Goal: Transaction & Acquisition: Book appointment/travel/reservation

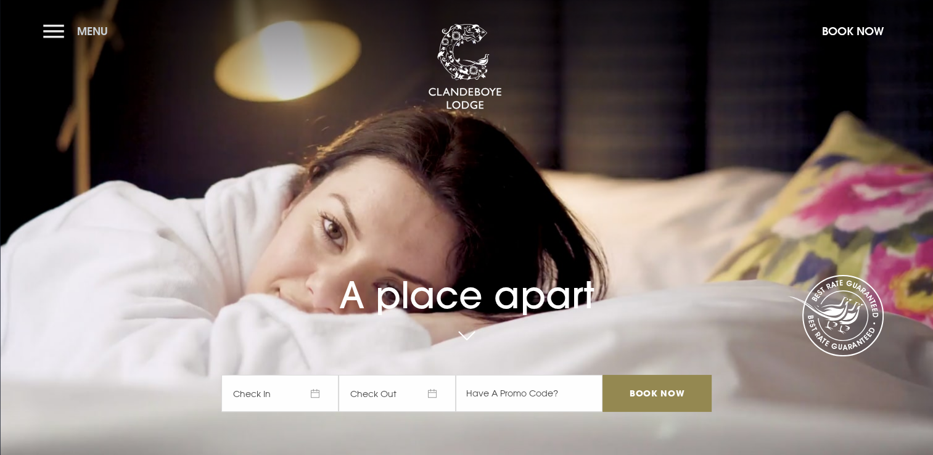
click at [52, 28] on button "Menu" at bounding box center [78, 31] width 71 height 27
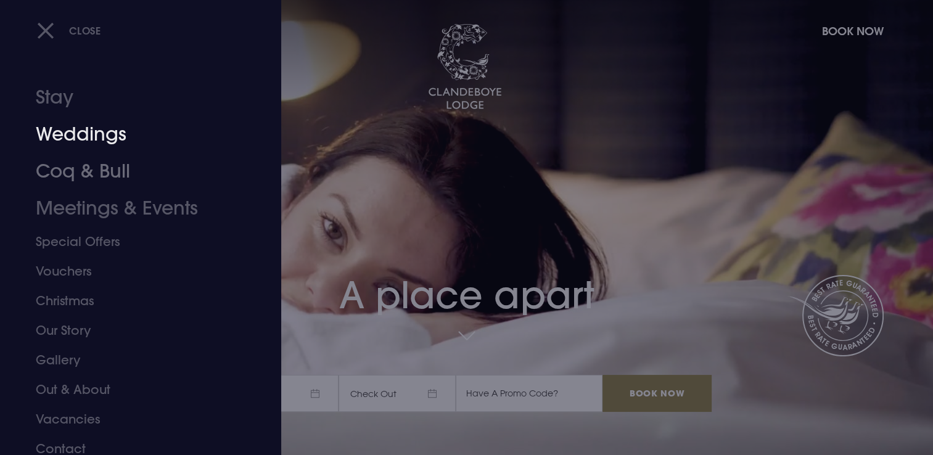
click at [104, 133] on link "Weddings" at bounding box center [133, 134] width 195 height 37
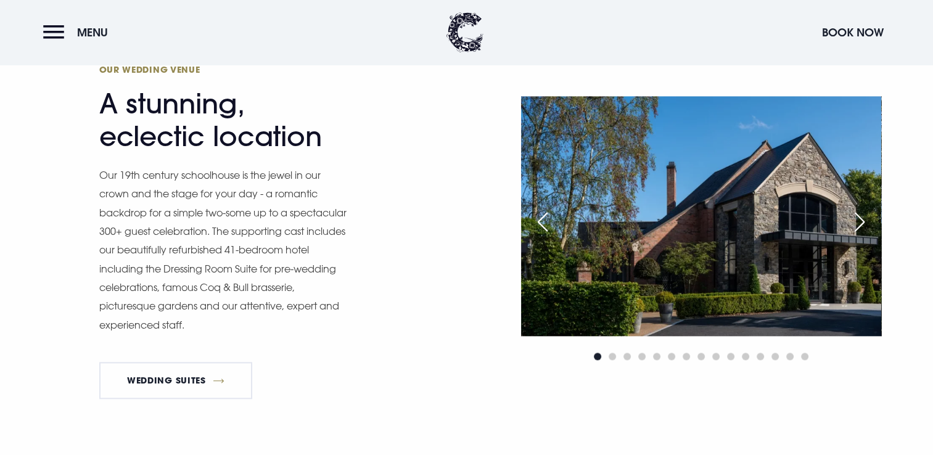
scroll to position [1295, 0]
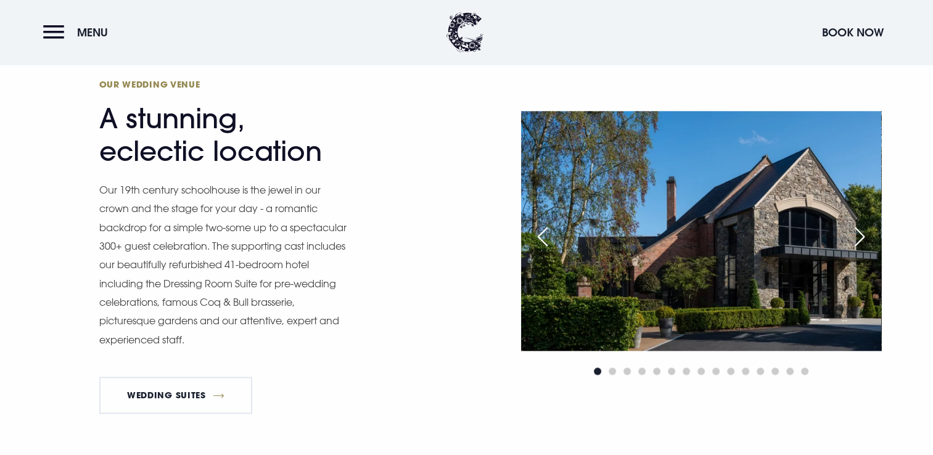
click at [858, 239] on div "Next slide" at bounding box center [859, 236] width 31 height 27
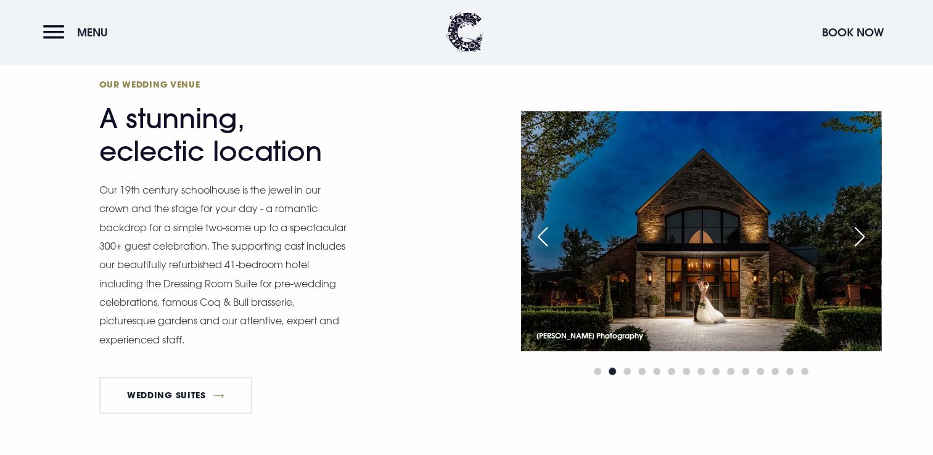
click at [858, 240] on div "Next slide" at bounding box center [859, 236] width 31 height 27
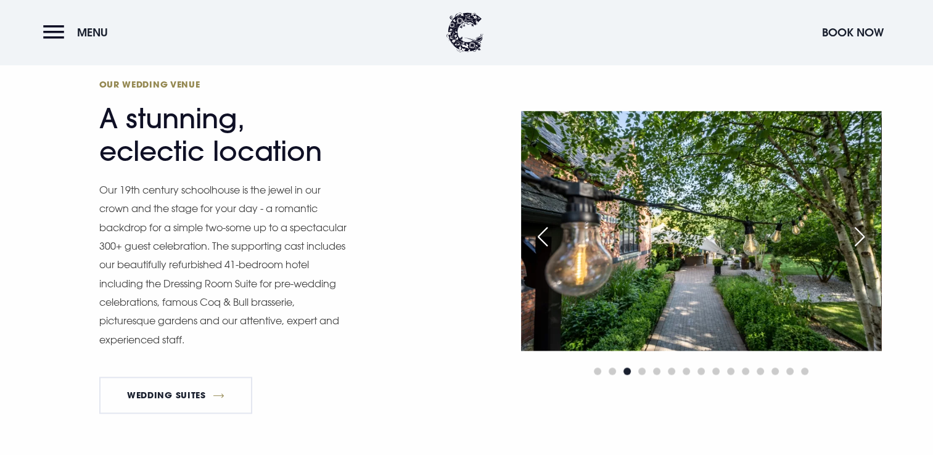
click at [534, 236] on div "Previous slide" at bounding box center [542, 236] width 31 height 27
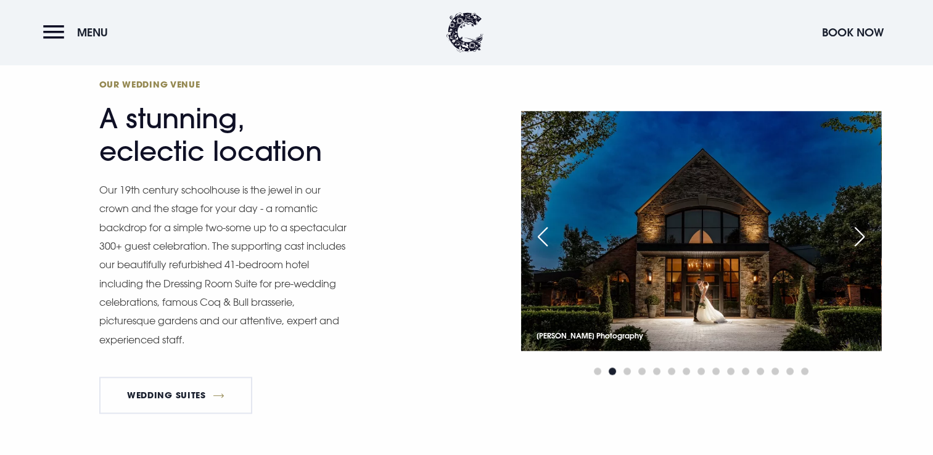
click at [853, 236] on div "Next slide" at bounding box center [859, 236] width 31 height 27
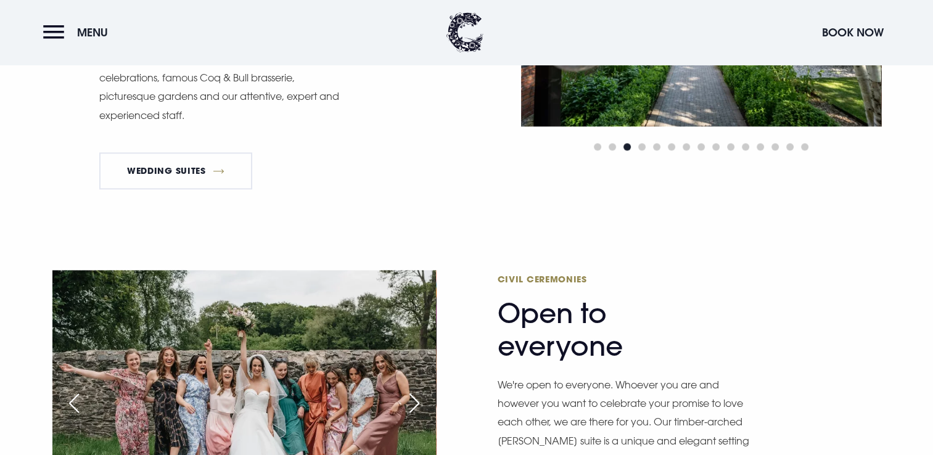
scroll to position [1357, 0]
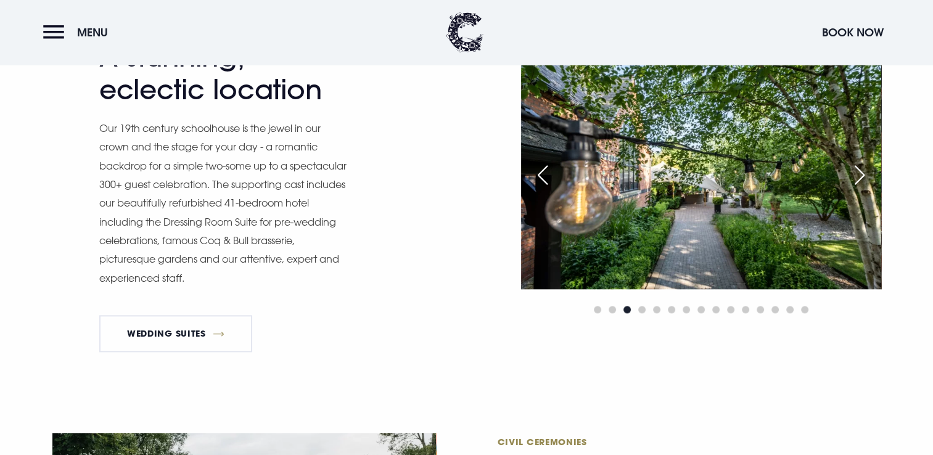
click at [866, 178] on div "Next slide" at bounding box center [859, 175] width 31 height 27
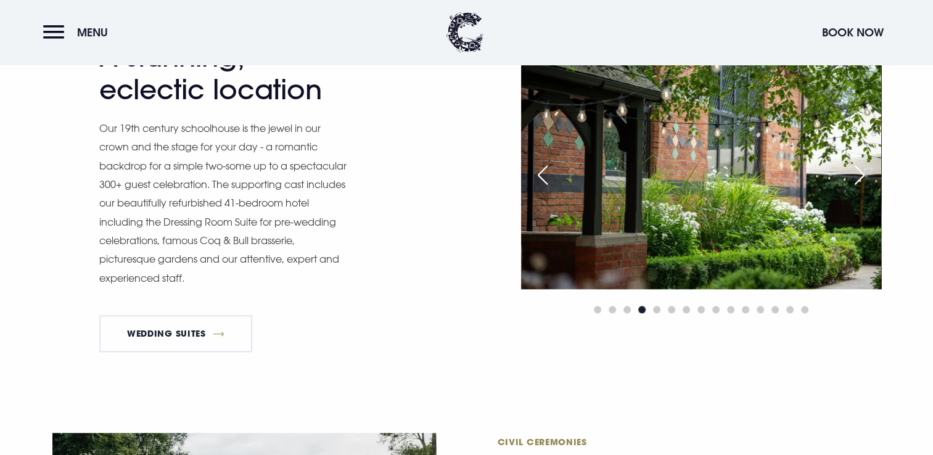
click at [866, 178] on div "Next slide" at bounding box center [859, 175] width 31 height 27
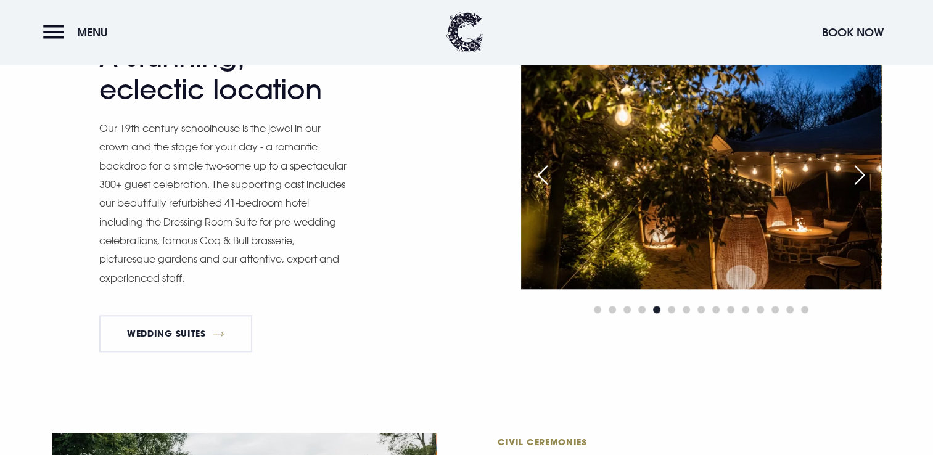
click at [864, 177] on div "Next slide" at bounding box center [859, 175] width 31 height 27
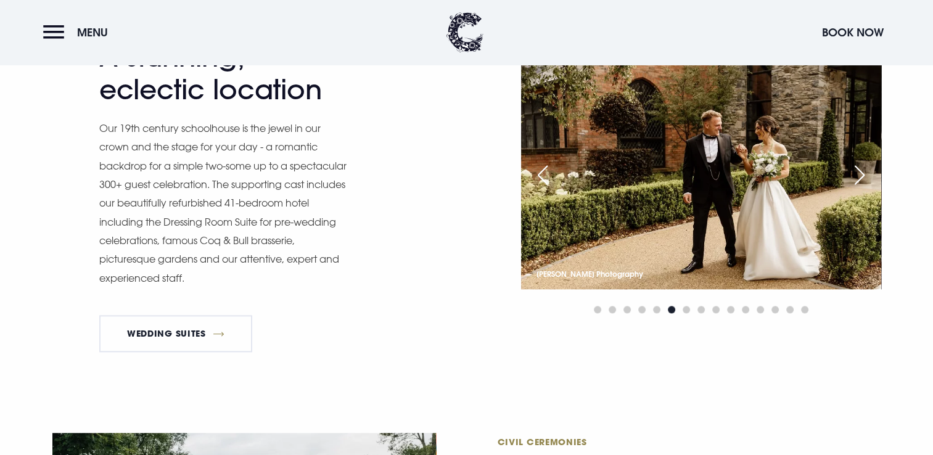
click at [863, 177] on div "Next slide" at bounding box center [859, 175] width 31 height 27
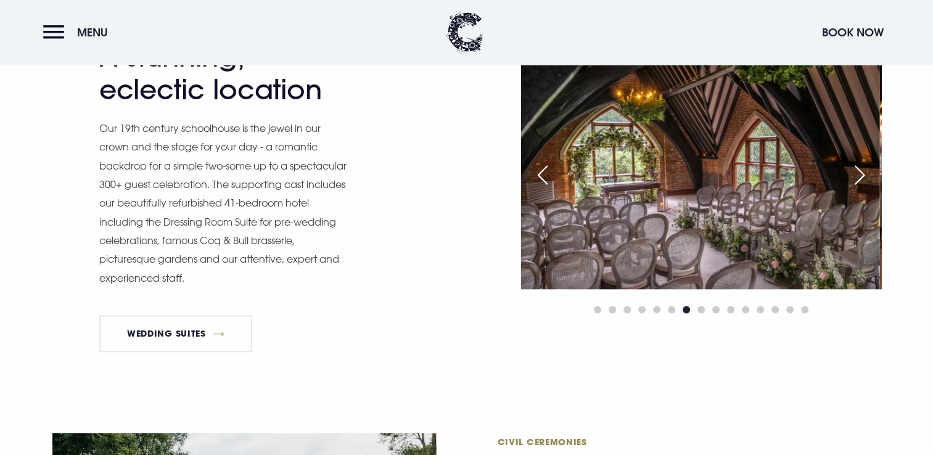
click at [860, 176] on div "Next slide" at bounding box center [859, 175] width 31 height 27
click at [856, 175] on div "Next slide" at bounding box center [859, 175] width 31 height 27
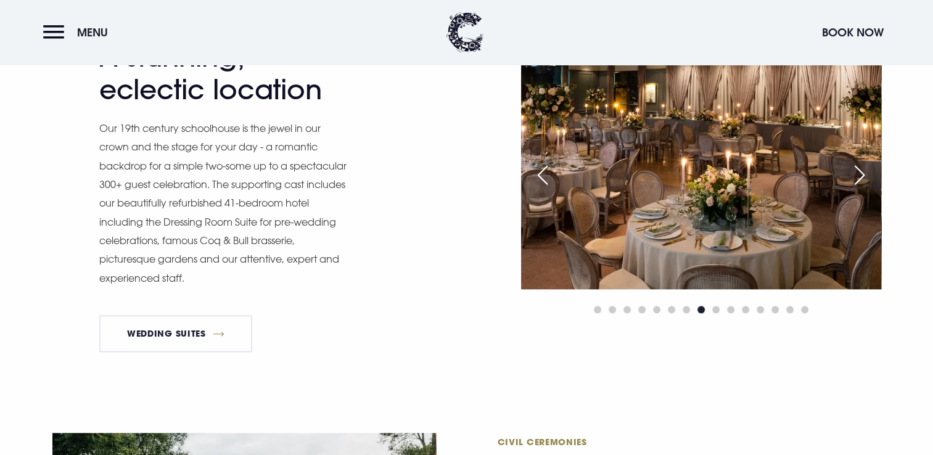
click at [856, 176] on div "Next slide" at bounding box center [859, 175] width 31 height 27
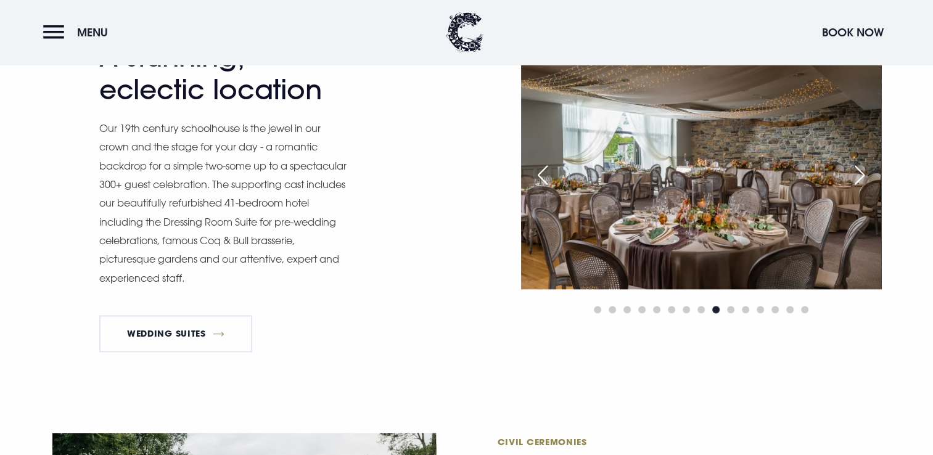
click at [856, 176] on div "Next slide" at bounding box center [859, 175] width 31 height 27
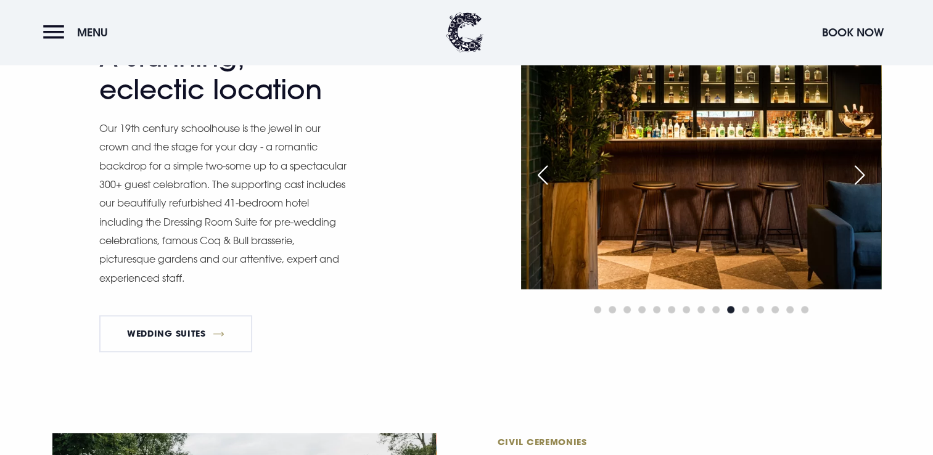
click at [856, 176] on div "Next slide" at bounding box center [859, 175] width 31 height 27
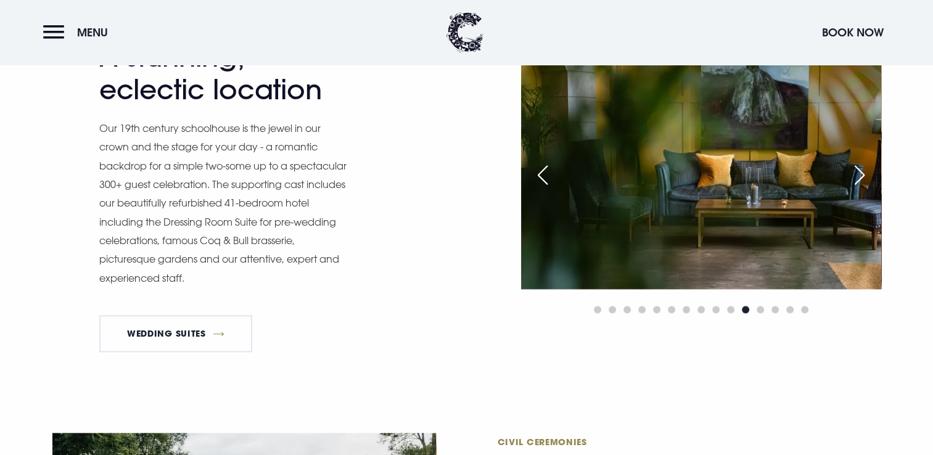
click at [856, 176] on div "Next slide" at bounding box center [859, 175] width 31 height 27
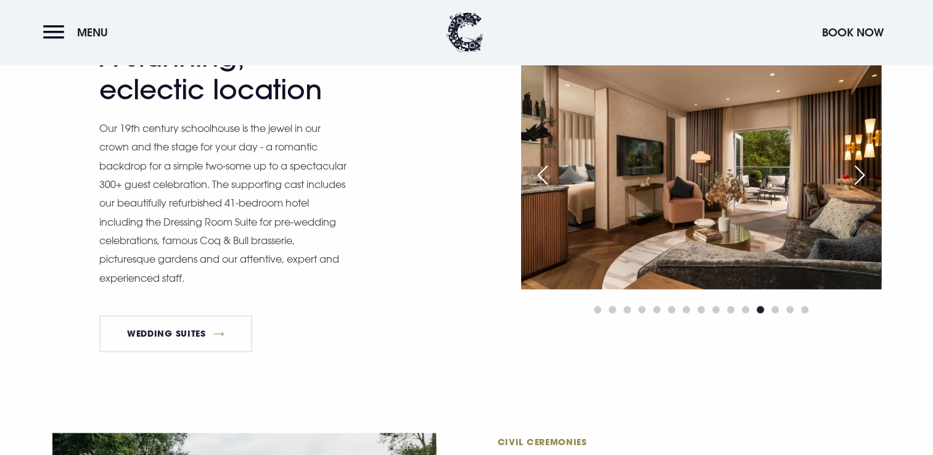
click at [856, 176] on div "Next slide" at bounding box center [859, 175] width 31 height 27
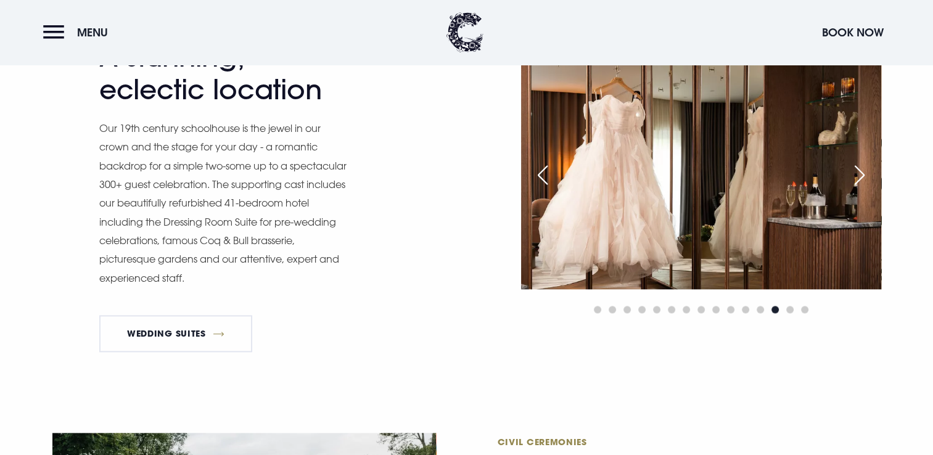
click at [857, 176] on div "Next slide" at bounding box center [859, 175] width 31 height 27
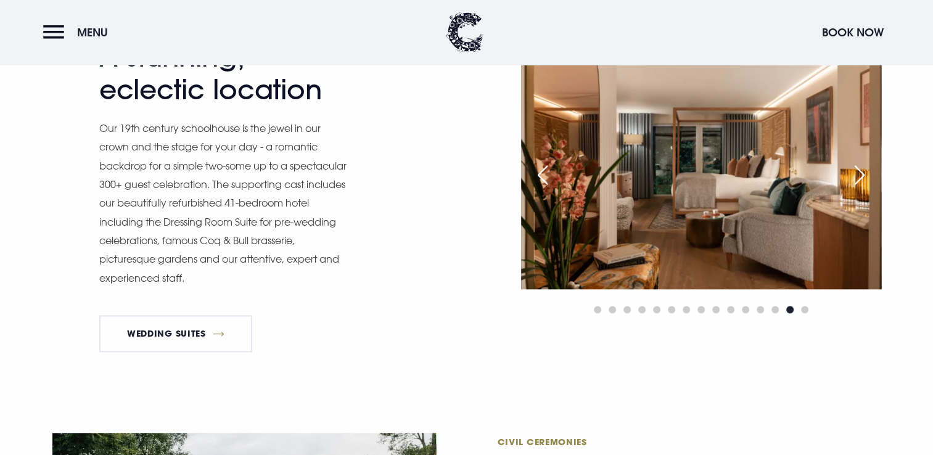
click at [858, 176] on div "Next slide" at bounding box center [859, 175] width 31 height 27
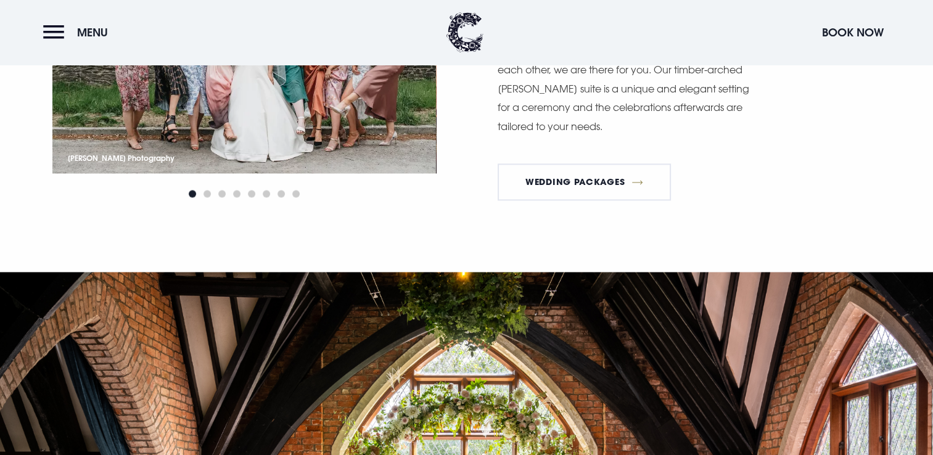
scroll to position [1850, 0]
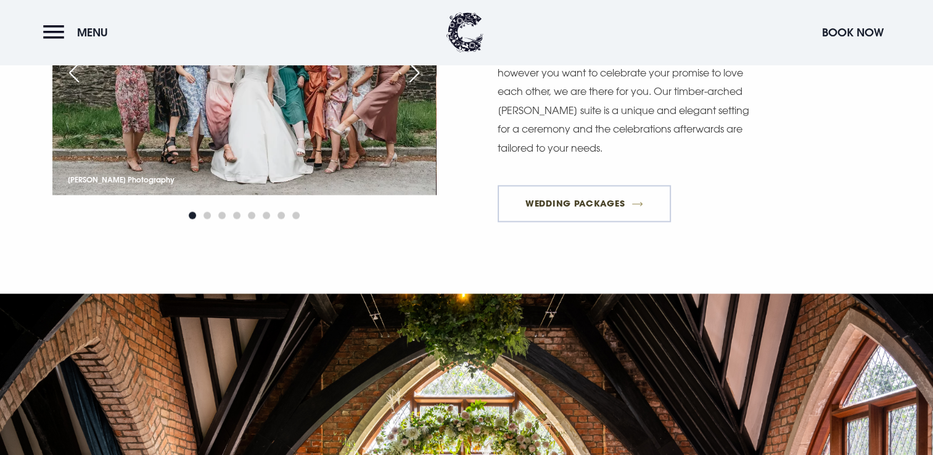
click at [593, 198] on link "Wedding Packages" at bounding box center [585, 203] width 174 height 37
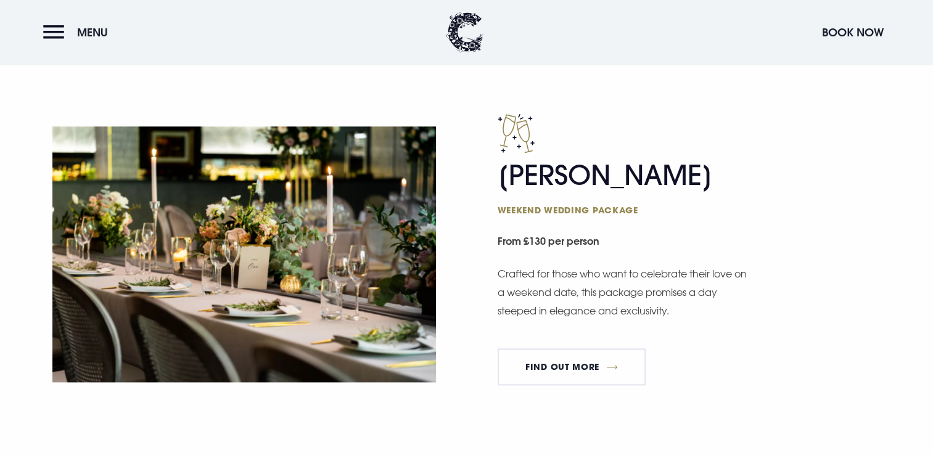
scroll to position [1048, 0]
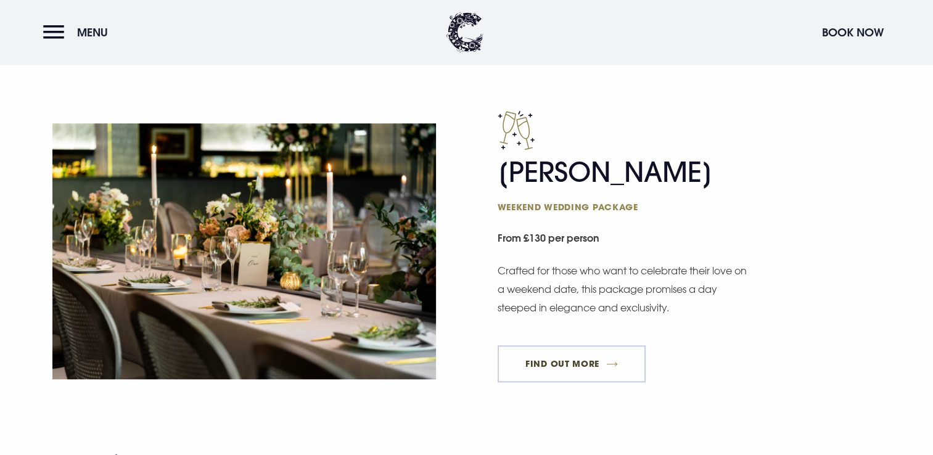
click at [570, 354] on link "FIND OUT MORE" at bounding box center [572, 363] width 149 height 37
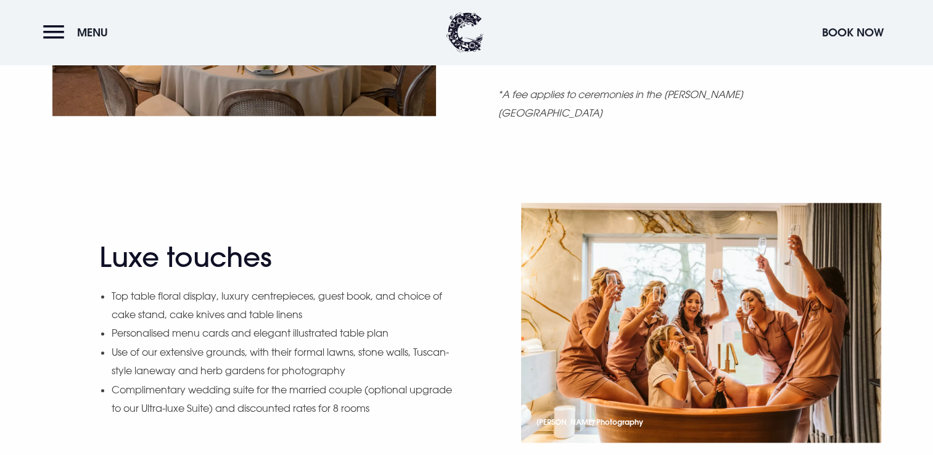
scroll to position [1233, 0]
